Goal: Find specific page/section: Find specific page/section

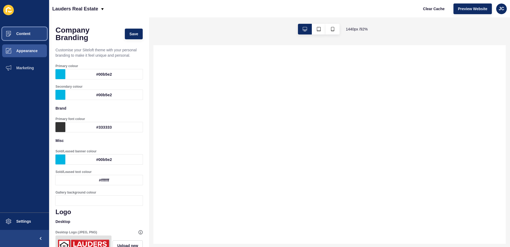
click at [25, 31] on button "Content" at bounding box center [24, 33] width 49 height 17
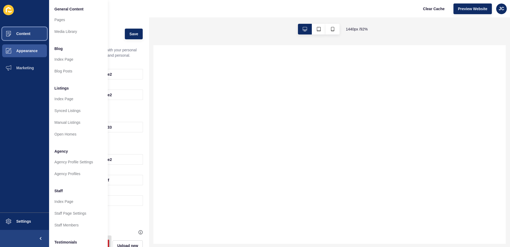
select select
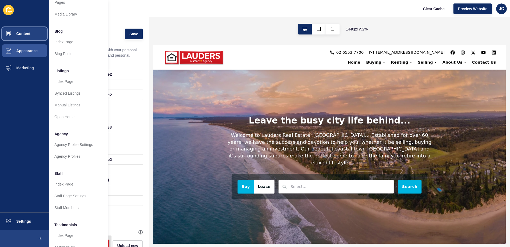
scroll to position [27, 0]
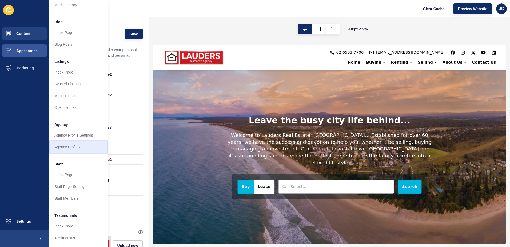
click at [67, 146] on link "Agency Profiles" at bounding box center [78, 147] width 59 height 12
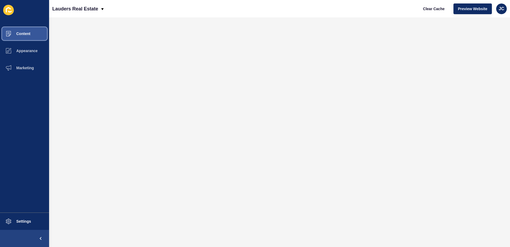
click at [19, 31] on button "Content" at bounding box center [24, 33] width 49 height 17
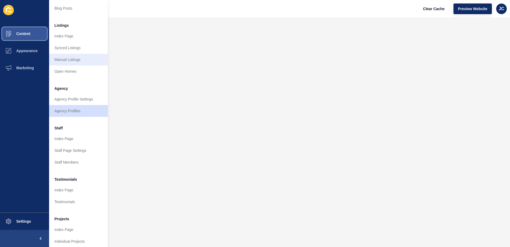
scroll to position [70, 0]
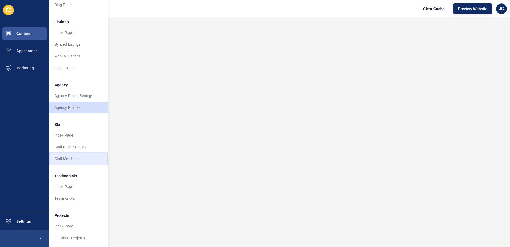
click at [70, 153] on link "Staff Members" at bounding box center [78, 159] width 59 height 12
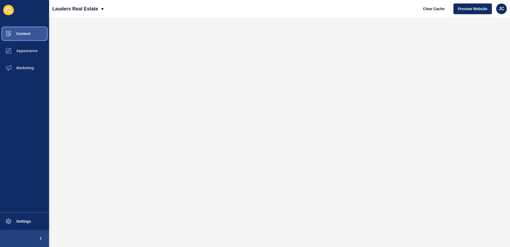
click at [30, 35] on span "Content" at bounding box center [14, 33] width 31 height 4
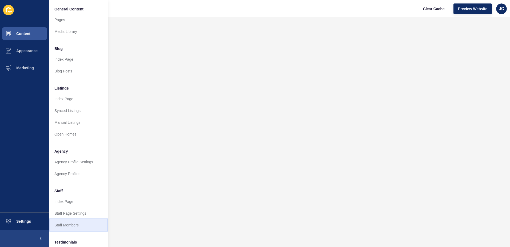
click at [69, 224] on link "Staff Members" at bounding box center [78, 225] width 59 height 12
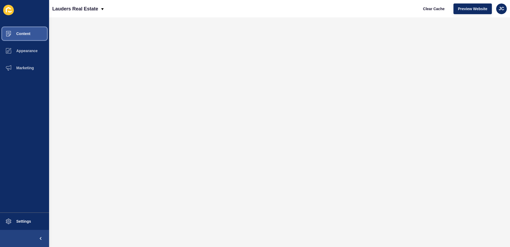
click at [28, 31] on button "Content" at bounding box center [24, 33] width 49 height 17
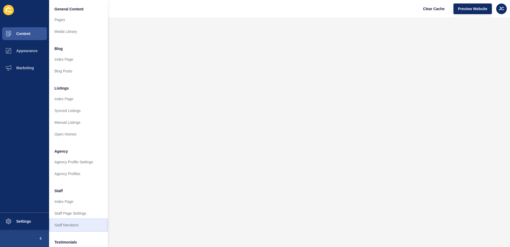
click at [65, 225] on link "Staff Members" at bounding box center [78, 225] width 59 height 12
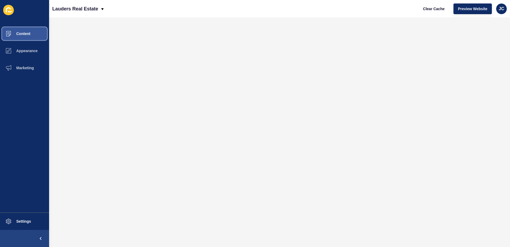
click at [23, 33] on span "Content" at bounding box center [14, 33] width 31 height 4
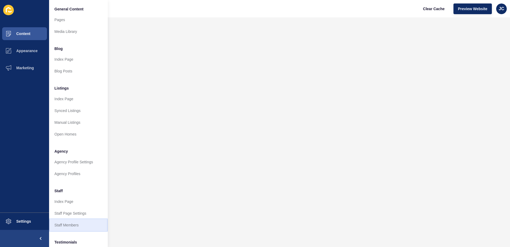
click at [71, 224] on link "Staff Members" at bounding box center [78, 225] width 59 height 12
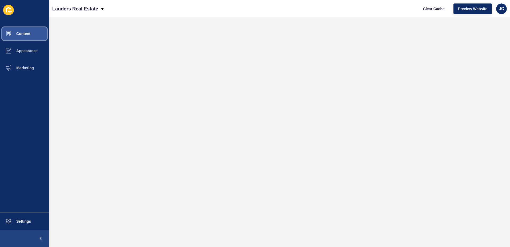
click at [22, 34] on span "Content" at bounding box center [14, 33] width 31 height 4
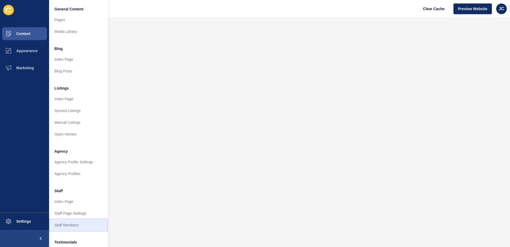
click at [69, 221] on link "Staff Members" at bounding box center [78, 225] width 59 height 12
